Goal: Task Accomplishment & Management: Manage account settings

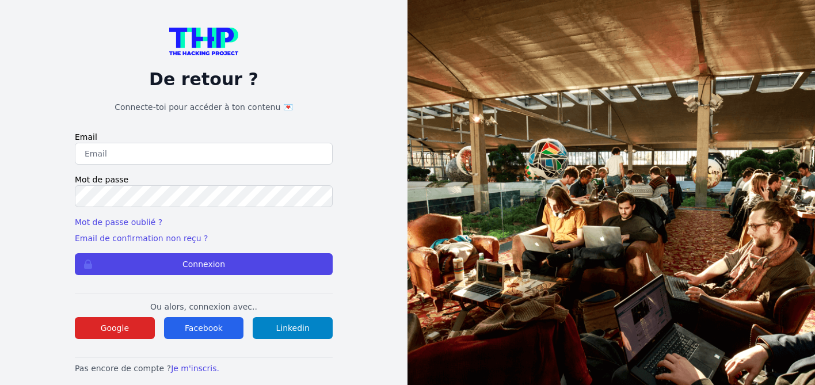
click at [117, 162] on input "email" at bounding box center [204, 154] width 258 height 22
type input "[PERSON_NAME][EMAIL_ADDRESS][DOMAIN_NAME]"
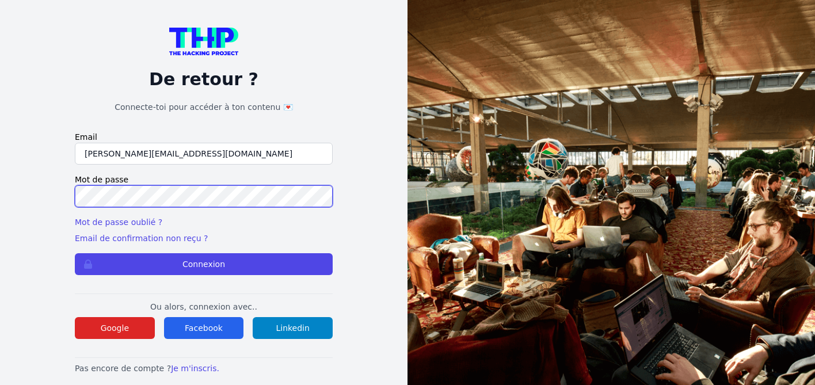
click at [75, 253] on button "Connexion" at bounding box center [204, 264] width 258 height 22
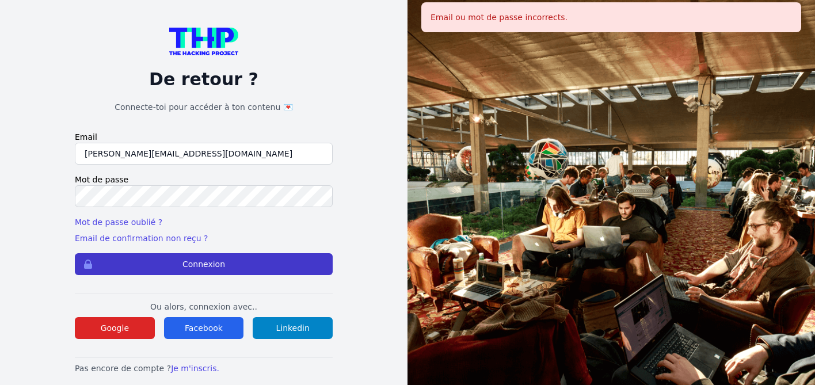
click at [166, 260] on button "Connexion" at bounding box center [204, 264] width 258 height 22
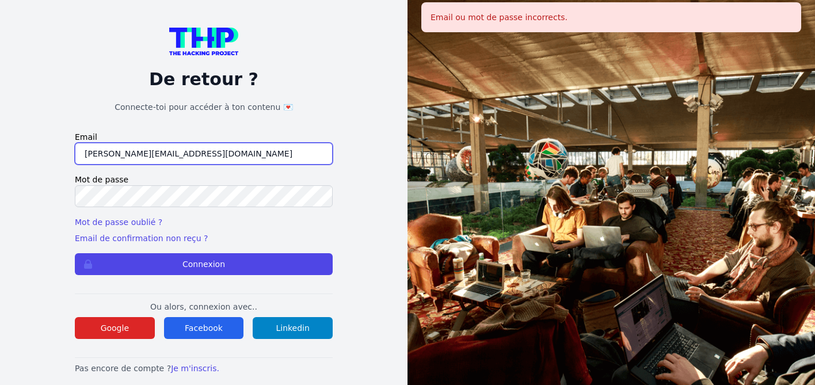
click at [157, 154] on input "[PERSON_NAME][EMAIL_ADDRESS][DOMAIN_NAME]" at bounding box center [204, 154] width 258 height 22
type input "[PERSON_NAME][EMAIL_ADDRESS][DOMAIN_NAME]"
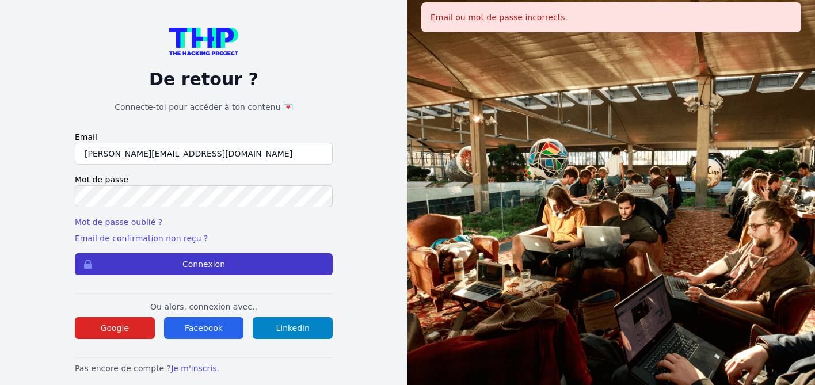
click at [204, 263] on button "Connexion" at bounding box center [204, 264] width 258 height 22
